Goal: Information Seeking & Learning: Find specific fact

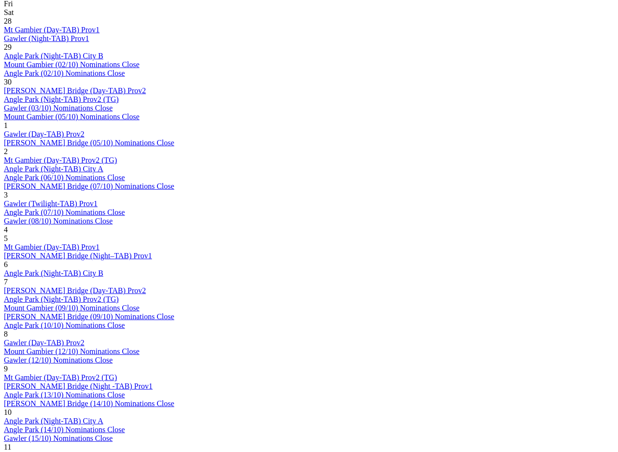
scroll to position [520, 0]
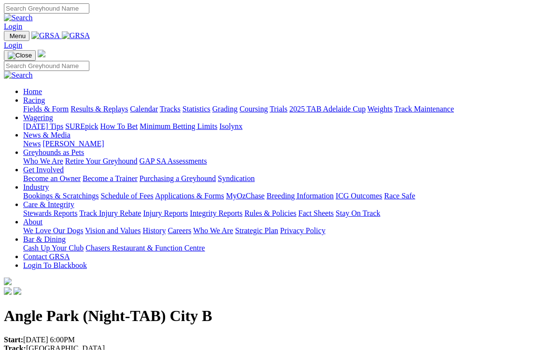
scroll to position [3, 0]
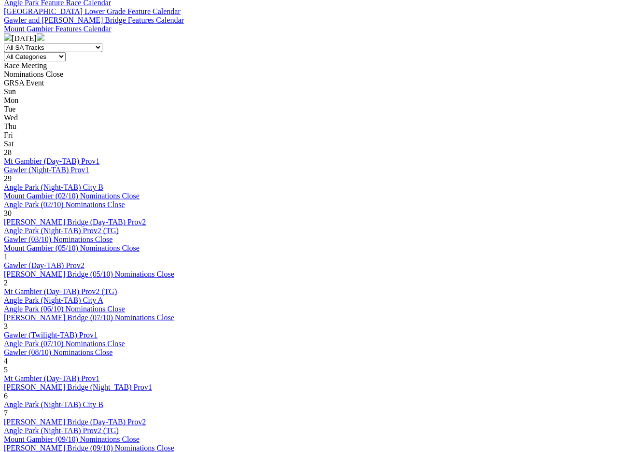
scroll to position [389, 0]
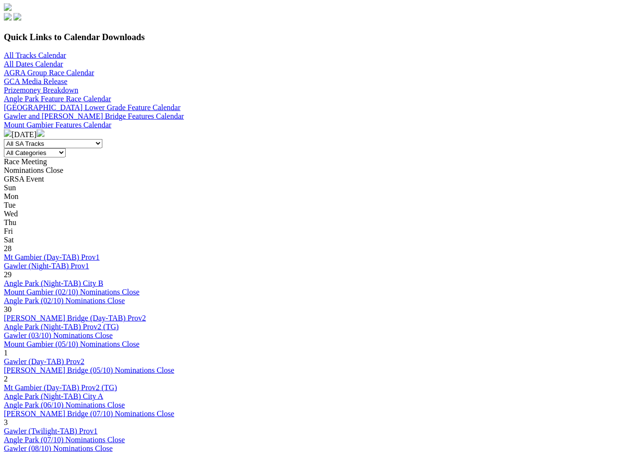
scroll to position [297, 0]
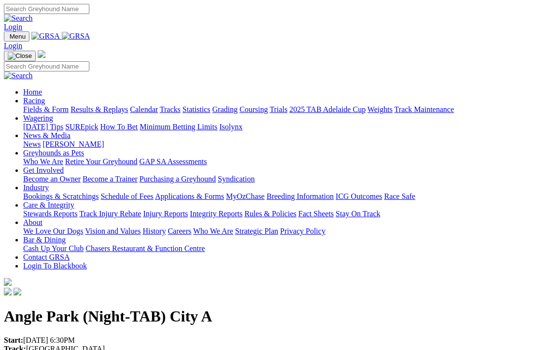
click at [89, 14] on input "Search" at bounding box center [46, 9] width 85 height 10
type input "Bedrock cam"
click at [33, 14] on img at bounding box center [18, 18] width 29 height 9
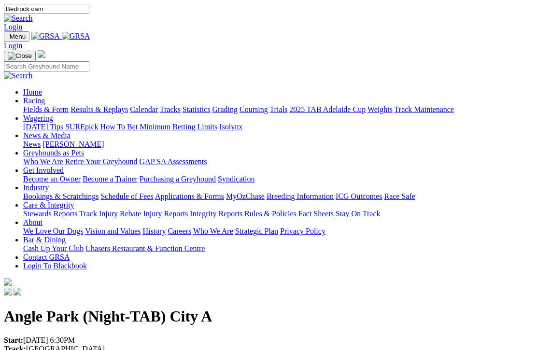
copy span "$3,680 Grade 6 – 530m (For greyhounds who have won 1 or 2 races"
click at [90, 41] on img at bounding box center [76, 36] width 28 height 9
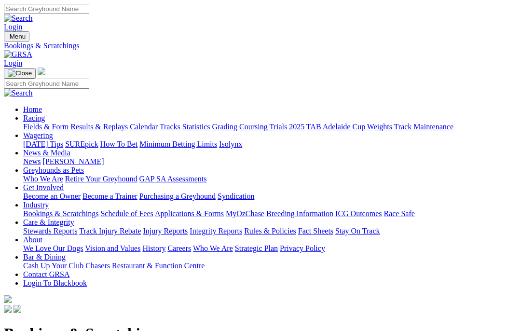
click at [45, 114] on link "Racing" at bounding box center [34, 118] width 22 height 8
click at [158, 123] on link "Calendar" at bounding box center [144, 127] width 28 height 8
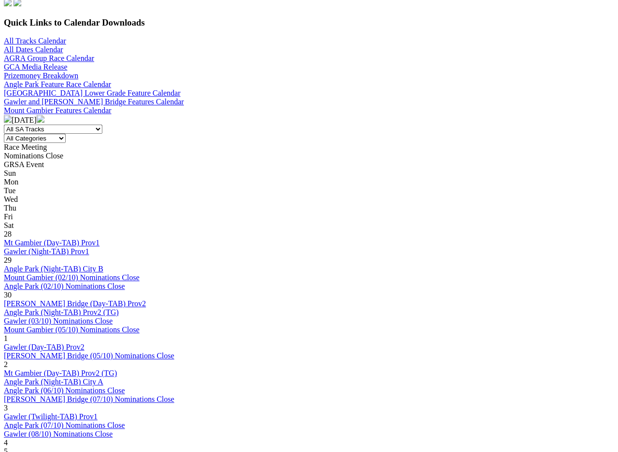
scroll to position [307, 0]
